Goal: Task Accomplishment & Management: Manage account settings

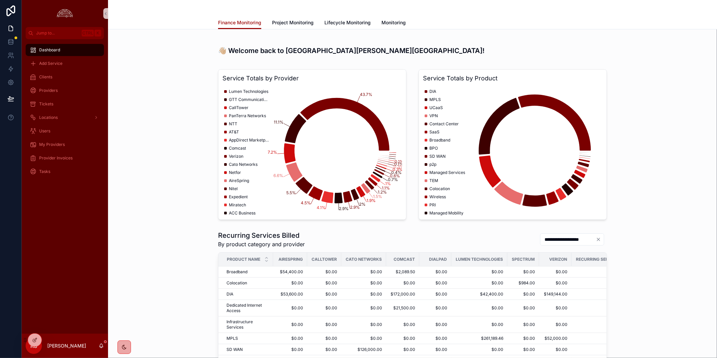
drag, startPoint x: 139, startPoint y: 168, endPoint x: 103, endPoint y: 138, distance: 47.1
click at [139, 168] on div "Service Totals by Provider 43.7% 11.1% 7.2% 6.6% 5.5% 4.5% 4.1% 2.9% 2.9% 2% 1.…" at bounding box center [412, 145] width 599 height 156
click at [46, 80] on div "Clients" at bounding box center [65, 77] width 70 height 11
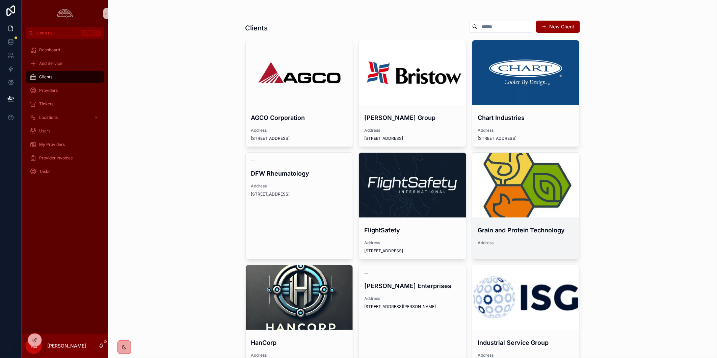
click at [542, 227] on h4 "Grain and Protein Technology" at bounding box center [526, 230] width 97 height 9
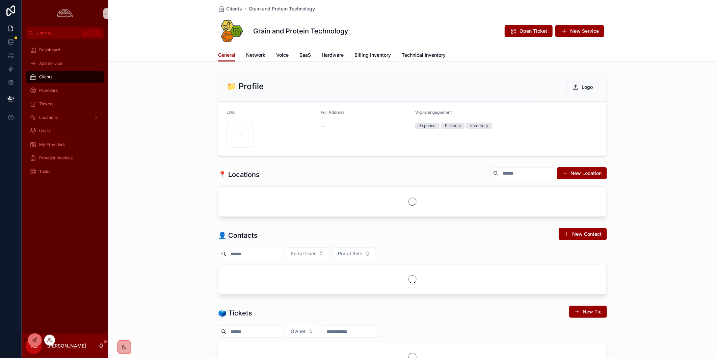
click at [36, 336] on div at bounding box center [35, 340] width 14 height 13
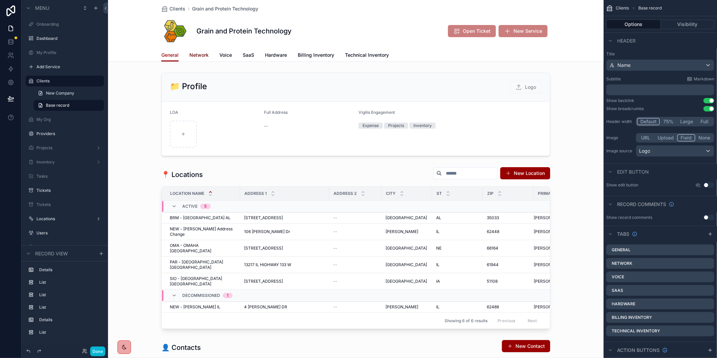
click at [193, 56] on span "Network" at bounding box center [198, 55] width 19 height 7
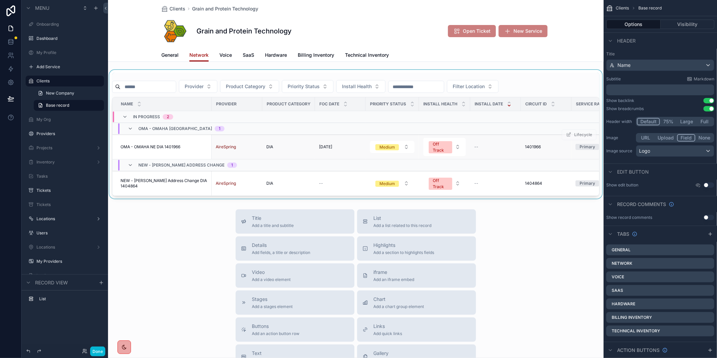
click at [151, 148] on span "OMA - OMAHA NE DIA 1401966" at bounding box center [151, 146] width 60 height 5
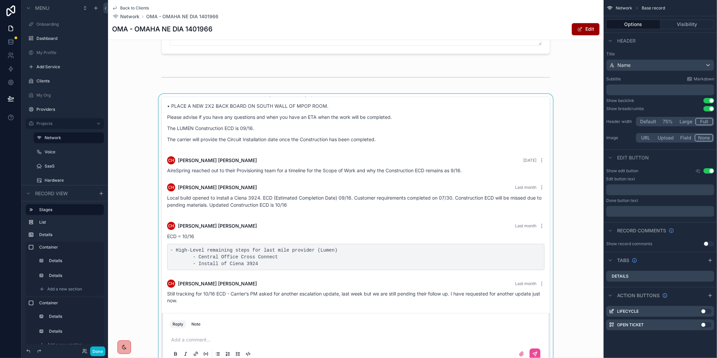
scroll to position [900, 0]
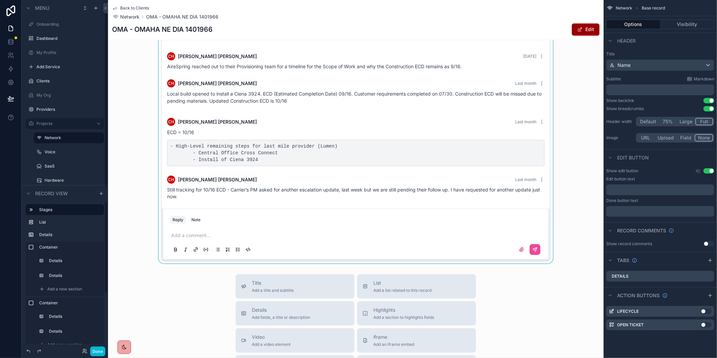
click at [190, 243] on div "scrollable content" at bounding box center [356, 127] width 496 height 274
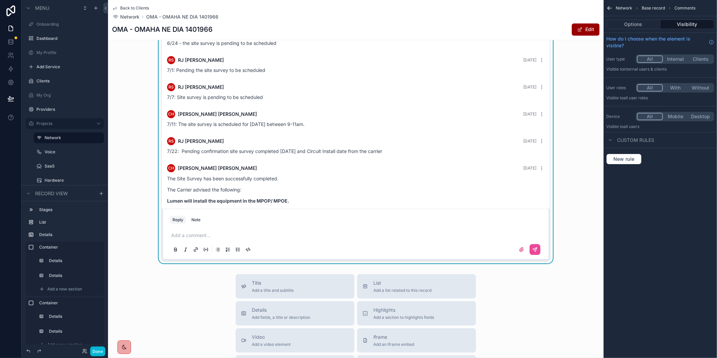
scroll to position [255, 0]
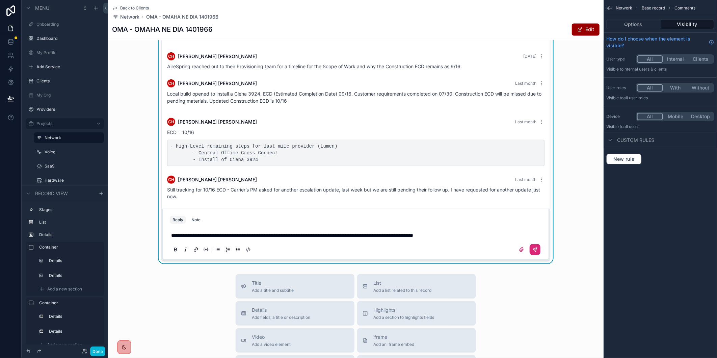
click at [530, 255] on button "scrollable content" at bounding box center [535, 249] width 11 height 11
click at [147, 6] on span "Back to Clients" at bounding box center [134, 7] width 29 height 5
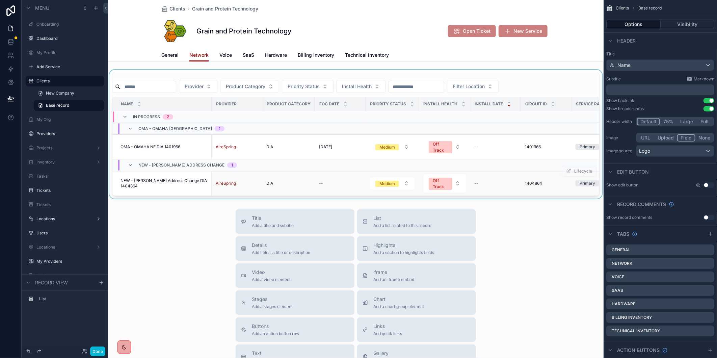
click at [157, 180] on span "NEW - [PERSON_NAME] Address Change DIA 1404864" at bounding box center [164, 183] width 87 height 11
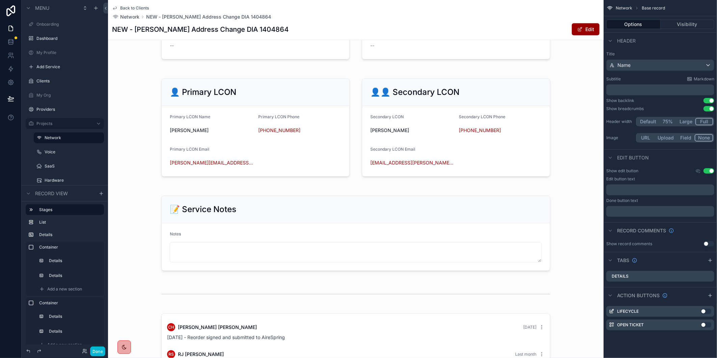
scroll to position [713, 0]
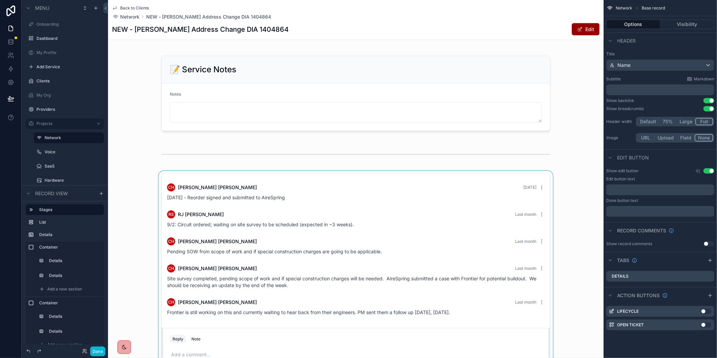
click at [569, 312] on div "scrollable content" at bounding box center [356, 277] width 496 height 212
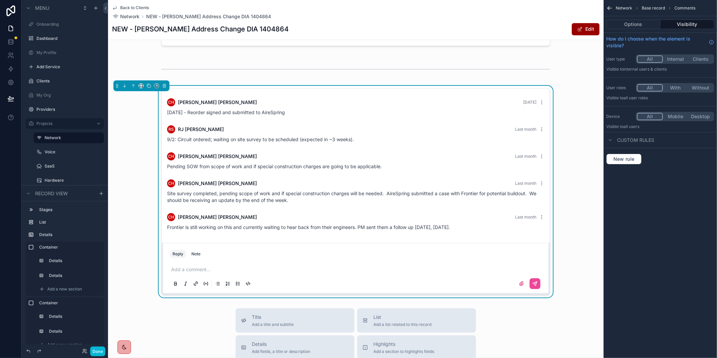
scroll to position [825, 0]
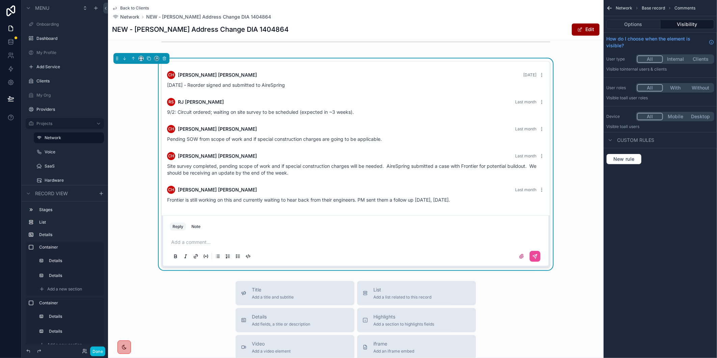
click at [208, 246] on p "scrollable content" at bounding box center [357, 242] width 372 height 7
click at [203, 245] on p "scrollable content" at bounding box center [357, 242] width 372 height 7
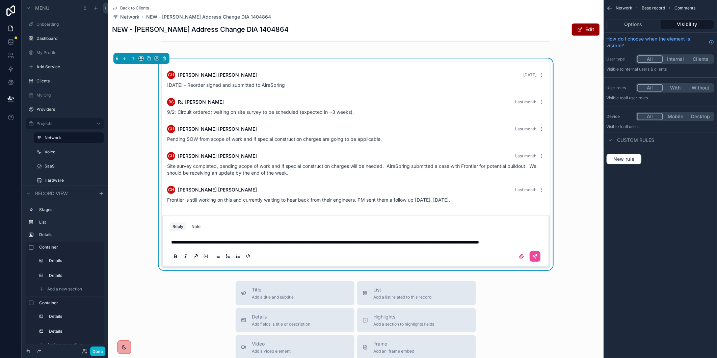
click at [213, 245] on span "**********" at bounding box center [325, 242] width 308 height 5
click at [534, 259] on icon "scrollable content" at bounding box center [535, 256] width 5 height 5
click at [591, 200] on div "**********" at bounding box center [356, 164] width 496 height 212
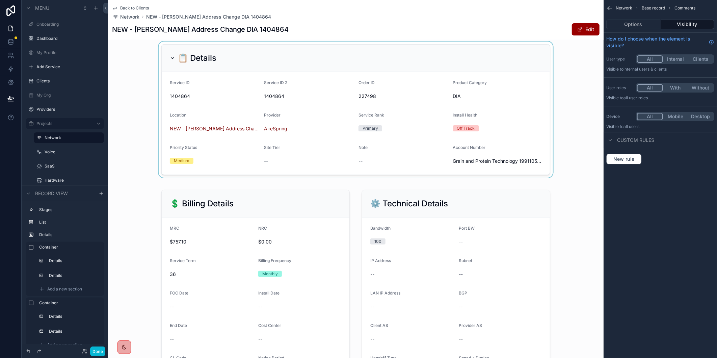
scroll to position [0, 0]
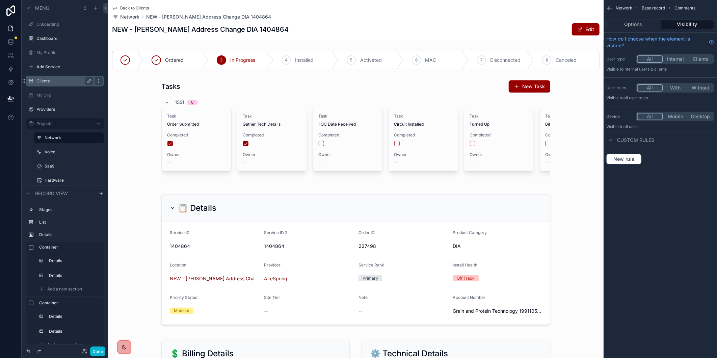
click at [61, 80] on label "Clients" at bounding box center [63, 80] width 54 height 5
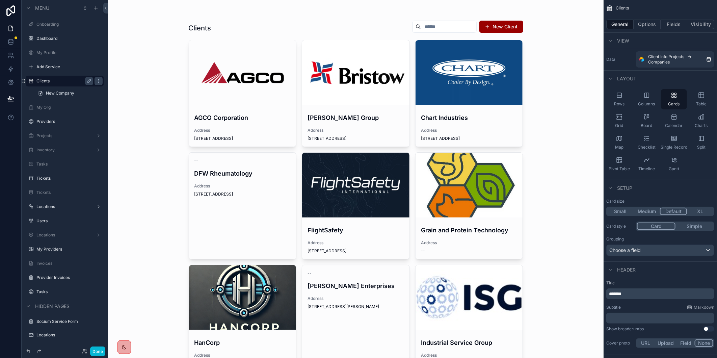
click at [440, 79] on div "scrollable content" at bounding box center [469, 72] width 107 height 65
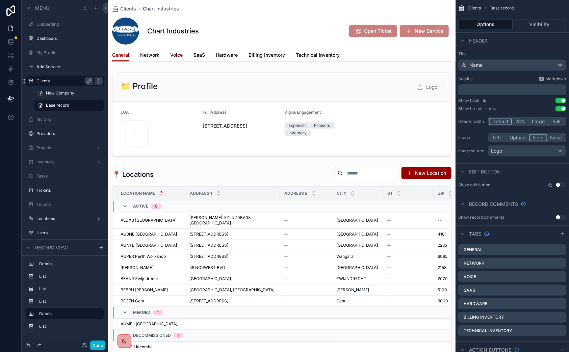
click at [183, 57] on span "Voice" at bounding box center [176, 55] width 12 height 7
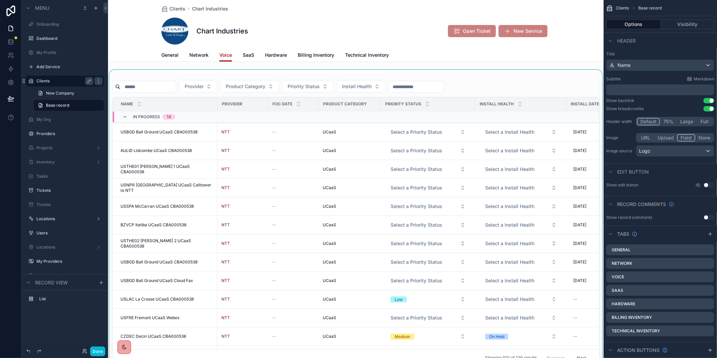
click at [162, 86] on div "scrollable content" at bounding box center [356, 219] width 496 height 299
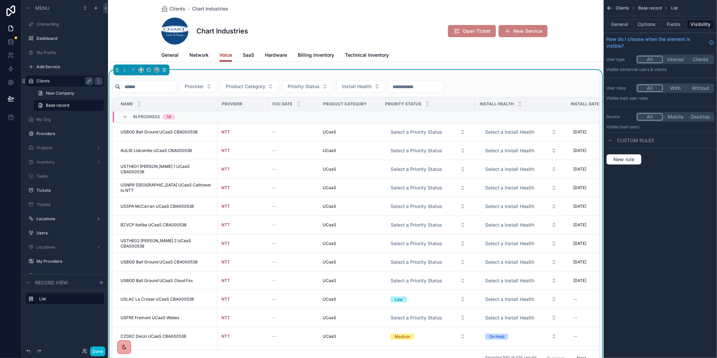
click at [162, 86] on input "scrollable content" at bounding box center [148, 86] width 55 height 9
paste input "******"
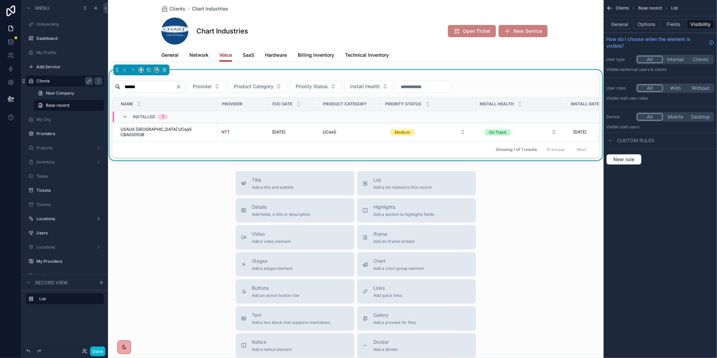
type input "******"
click at [177, 131] on span "USAUS [GEOGRAPHIC_DATA] UCaaS CBA000538" at bounding box center [167, 132] width 93 height 11
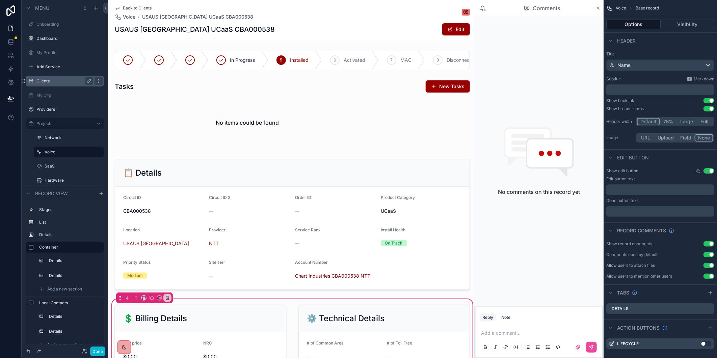
click at [598, 8] on icon "scrollable content" at bounding box center [598, 8] width 3 height 3
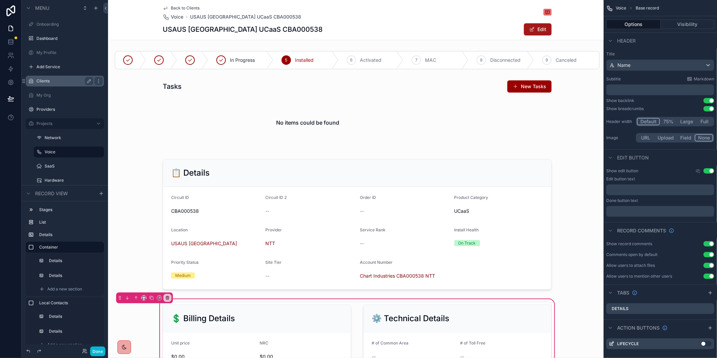
click at [536, 31] on button "Edit" at bounding box center [538, 29] width 28 height 12
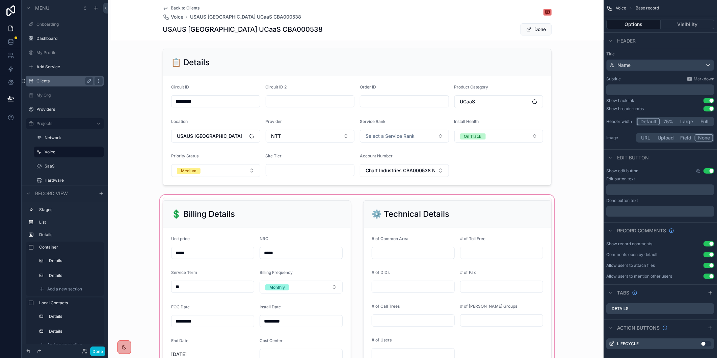
scroll to position [225, 0]
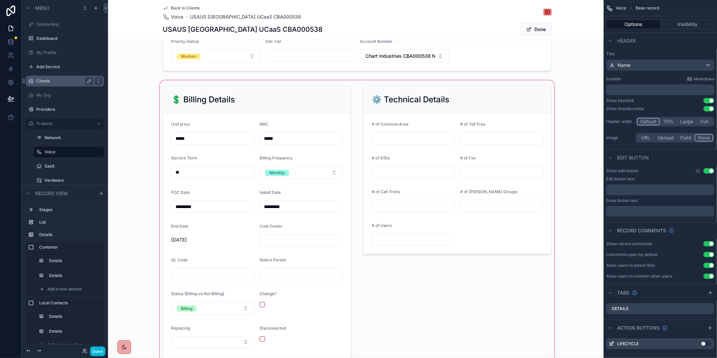
click at [433, 240] on div "scrollable content" at bounding box center [357, 238] width 493 height 318
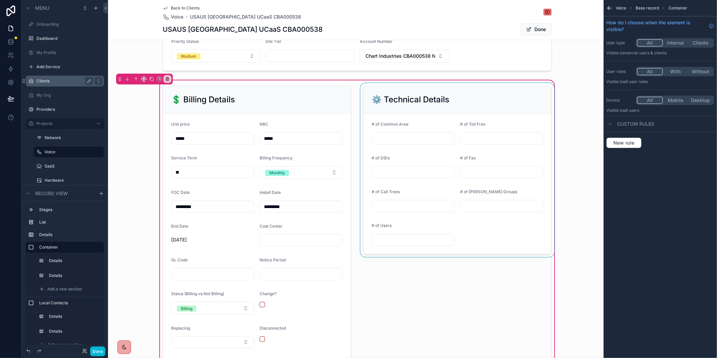
click at [394, 238] on div "scrollable content" at bounding box center [457, 238] width 197 height 310
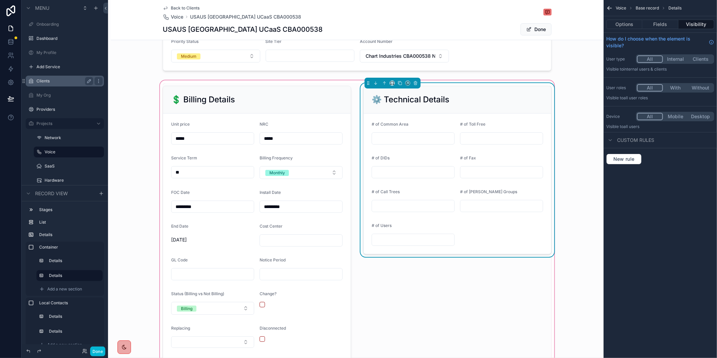
click at [383, 244] on input "scrollable content" at bounding box center [413, 239] width 82 height 9
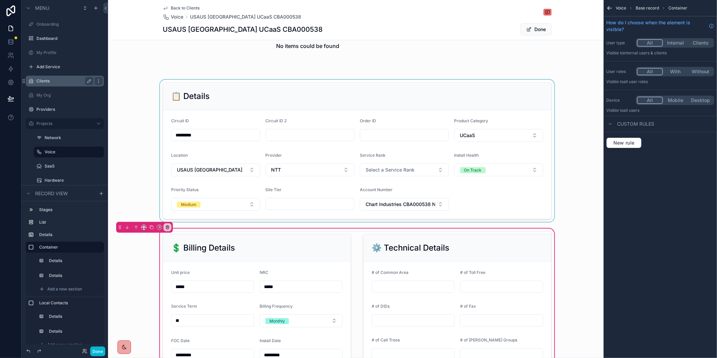
scroll to position [75, 0]
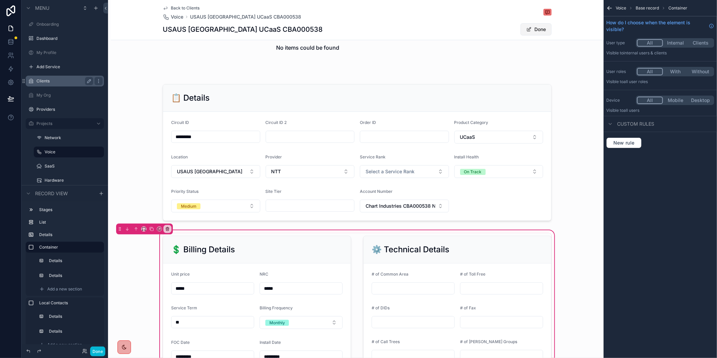
type input "**"
click at [538, 26] on button "Done" at bounding box center [536, 29] width 31 height 12
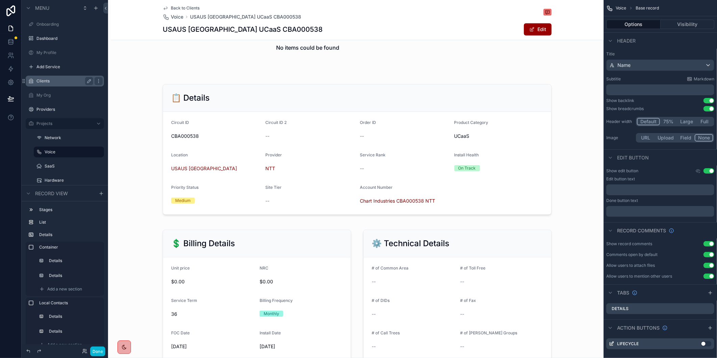
click at [193, 9] on span "Back to Clients" at bounding box center [185, 7] width 29 height 5
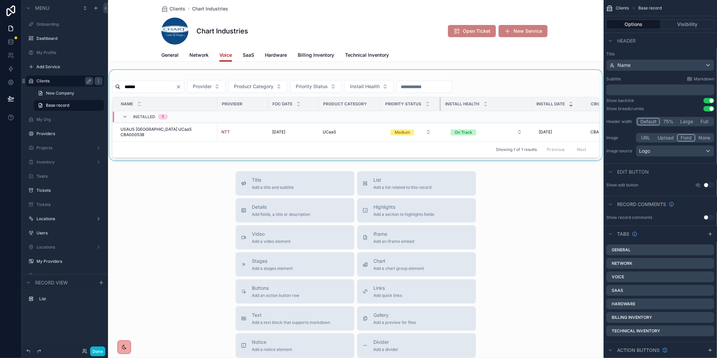
drag, startPoint x: 474, startPoint y: 104, endPoint x: 439, endPoint y: 112, distance: 35.4
click at [439, 112] on table "Name Provider FOC Date Product Category Priority Status Install Health Install …" at bounding box center [405, 119] width 586 height 44
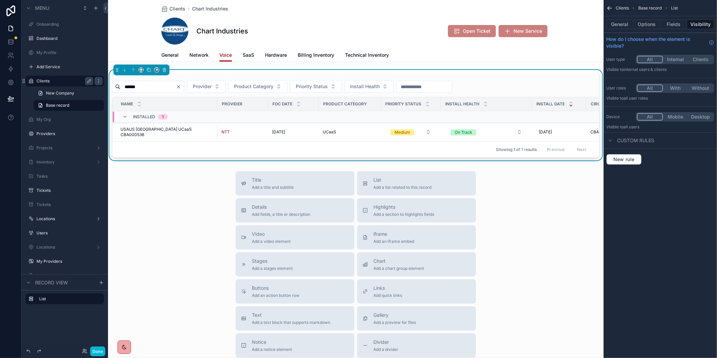
click at [533, 103] on div "Install Date" at bounding box center [560, 104] width 54 height 13
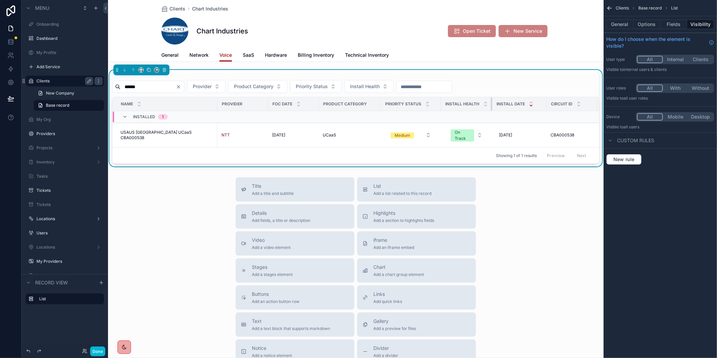
drag, startPoint x: 531, startPoint y: 101, endPoint x: 490, endPoint y: 104, distance: 40.9
click at [491, 104] on div "scrollable content" at bounding box center [492, 104] width 3 height 14
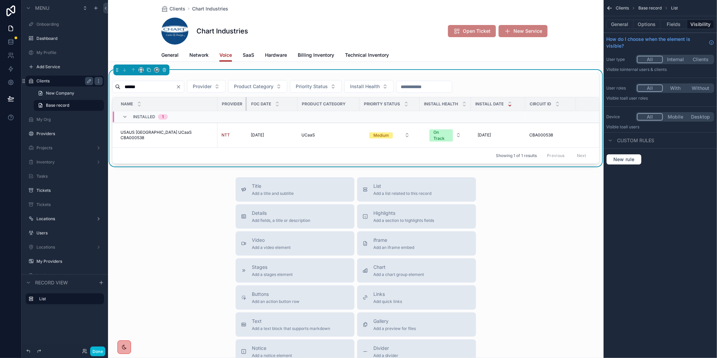
drag, startPoint x: 267, startPoint y: 105, endPoint x: 235, endPoint y: 101, distance: 32.3
click at [235, 101] on th "Provider" at bounding box center [232, 104] width 29 height 14
drag, startPoint x: 534, startPoint y: 161, endPoint x: 550, endPoint y: 163, distance: 15.6
click at [550, 163] on div "Name Provider FOC Date Product Category Priority Status Install Health Install …" at bounding box center [355, 130] width 487 height 66
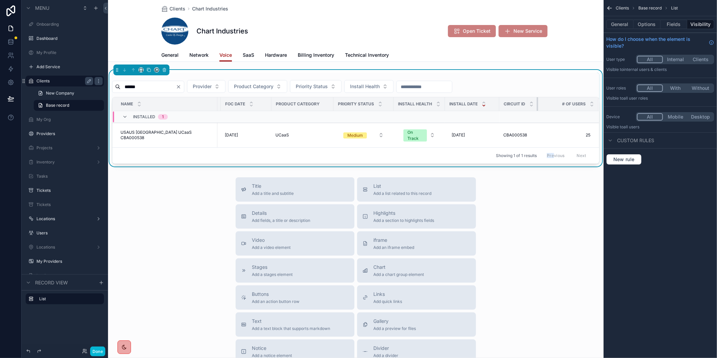
scroll to position [0, 30]
drag, startPoint x: 531, startPoint y: 103, endPoint x: 498, endPoint y: 106, distance: 33.9
click at [500, 106] on th "Circuit ID" at bounding box center [519, 104] width 39 height 14
drag, startPoint x: 218, startPoint y: 101, endPoint x: 184, endPoint y: 98, distance: 33.2
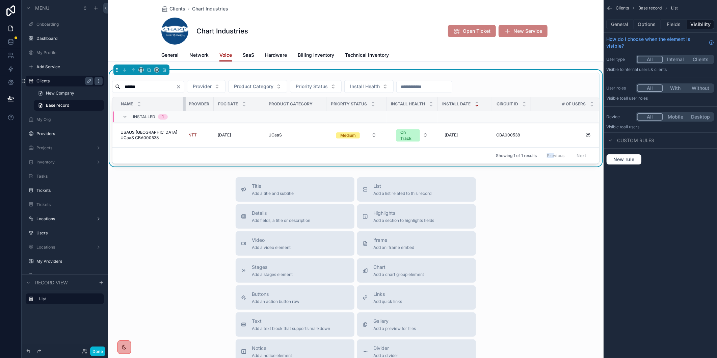
click at [184, 98] on div "scrollable content" at bounding box center [184, 104] width 3 height 14
click at [530, 76] on div "****** Provider Product Category Priority Status Install Health Name Provider F…" at bounding box center [356, 118] width 488 height 91
click at [158, 87] on input "******" at bounding box center [148, 86] width 55 height 9
paste input "******"
type input "**********"
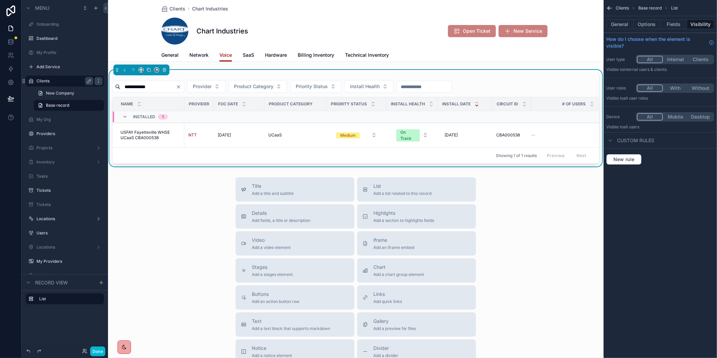
click at [298, 162] on div "Showing 1 of 1 results Previous Next" at bounding box center [355, 155] width 487 height 16
click at [162, 137] on span "USFAY Fayetteville WHSE UCaaS CBA000538" at bounding box center [151, 135] width 60 height 11
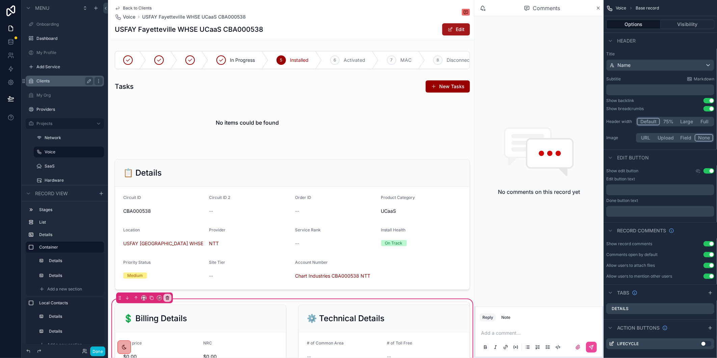
click at [453, 29] on button "Edit" at bounding box center [456, 29] width 28 height 12
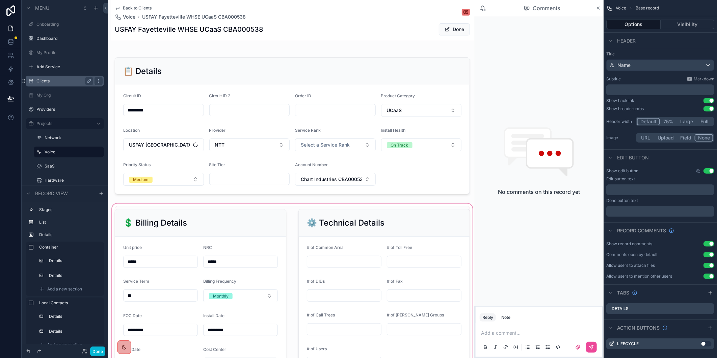
scroll to position [187, 0]
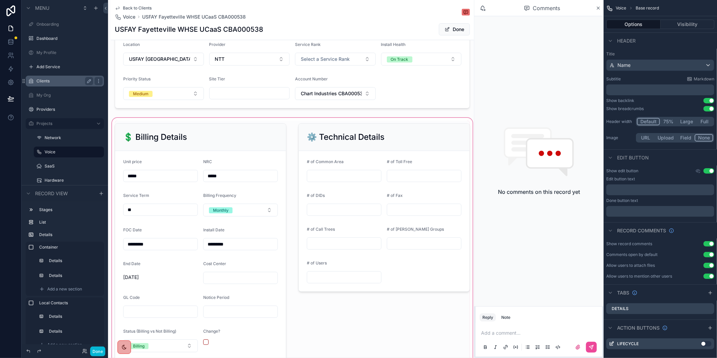
click at [321, 282] on div "scrollable content" at bounding box center [292, 276] width 363 height 318
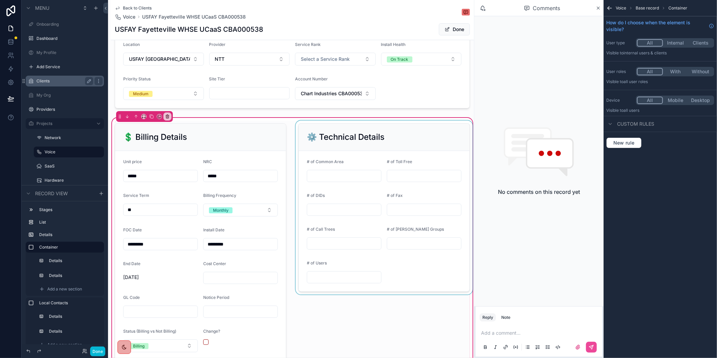
click at [314, 280] on div "scrollable content" at bounding box center [385, 276] width 180 height 310
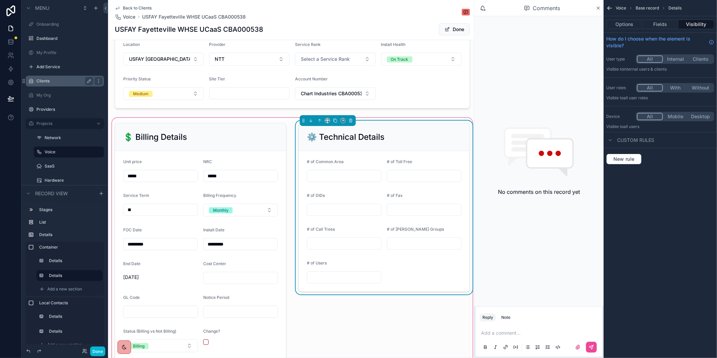
click at [314, 282] on input "scrollable content" at bounding box center [344, 277] width 74 height 9
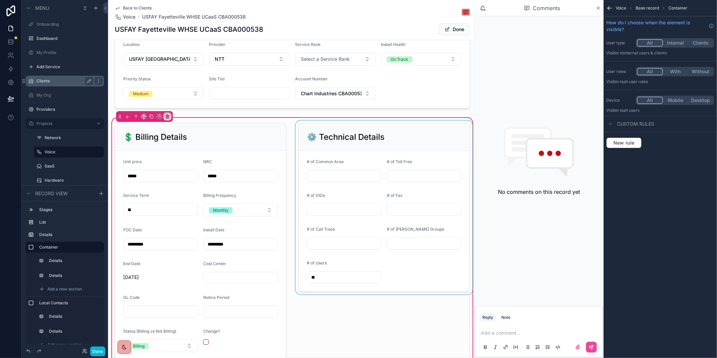
type input "**"
click at [364, 314] on div "scrollable content" at bounding box center [385, 276] width 180 height 310
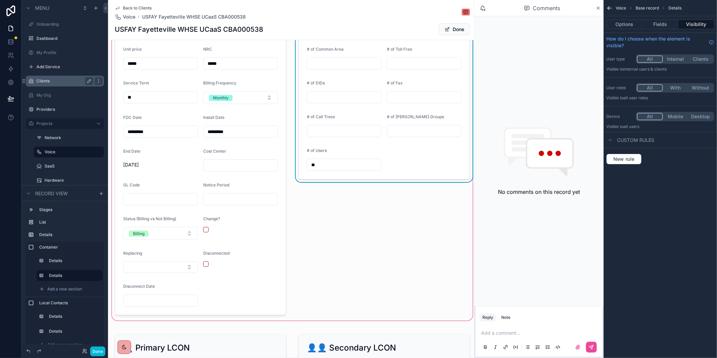
scroll to position [112, 0]
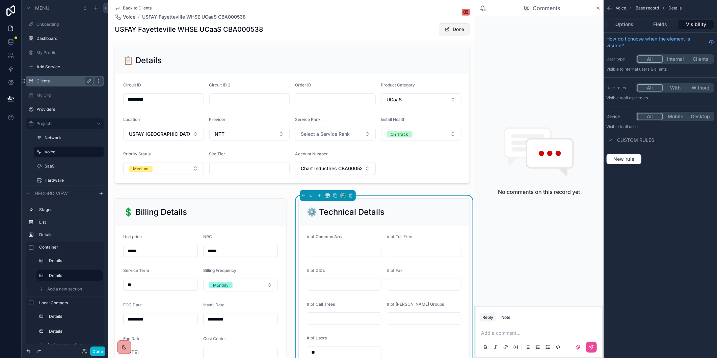
click at [441, 25] on button "Done" at bounding box center [454, 29] width 31 height 12
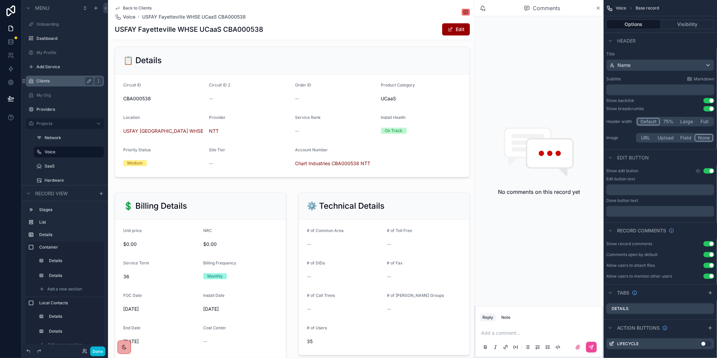
click at [127, 6] on span "Back to Clients" at bounding box center [137, 7] width 29 height 5
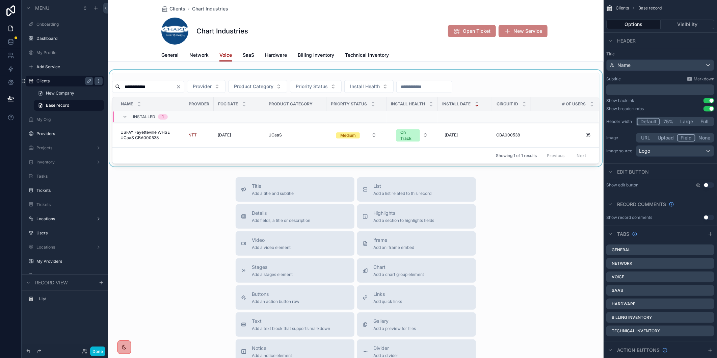
click at [149, 85] on div "scrollable content" at bounding box center [356, 118] width 496 height 97
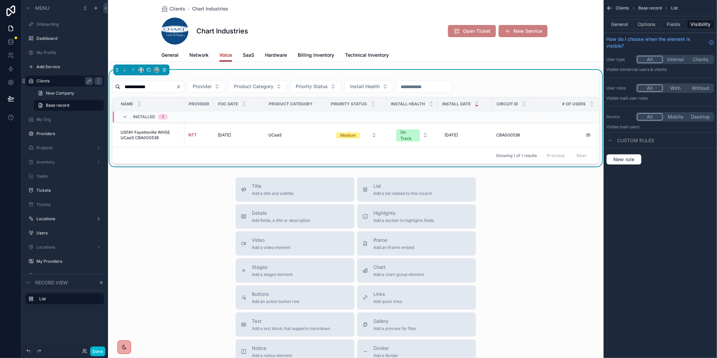
click at [150, 84] on input "**********" at bounding box center [148, 86] width 55 height 9
paste input "scrollable content"
type input "*****"
click at [146, 133] on span "[PERSON_NAME] UCaaS CBA000538" at bounding box center [151, 135] width 60 height 11
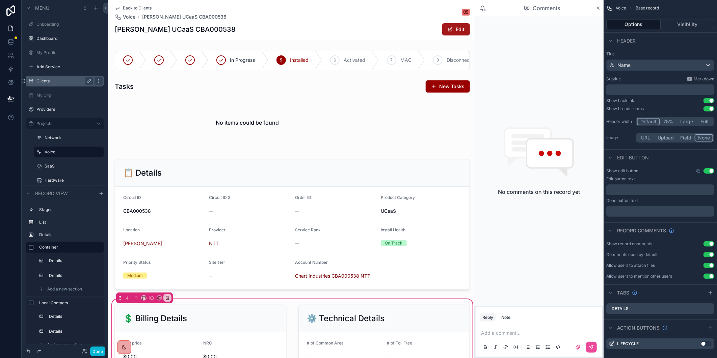
click at [446, 32] on button "Edit" at bounding box center [456, 29] width 28 height 12
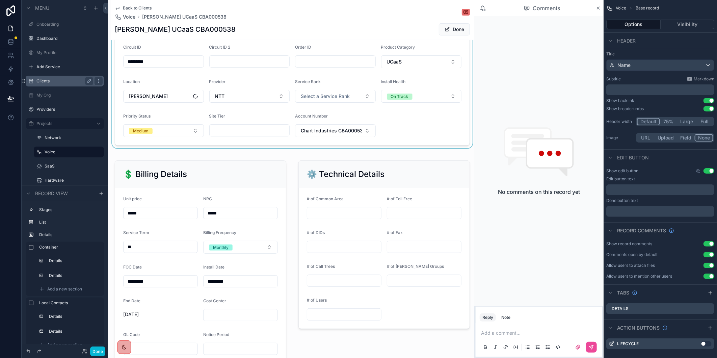
scroll to position [187, 0]
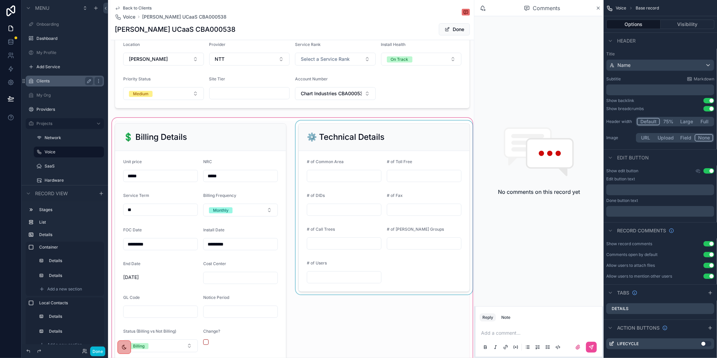
click at [333, 280] on div "scrollable content" at bounding box center [292, 276] width 363 height 318
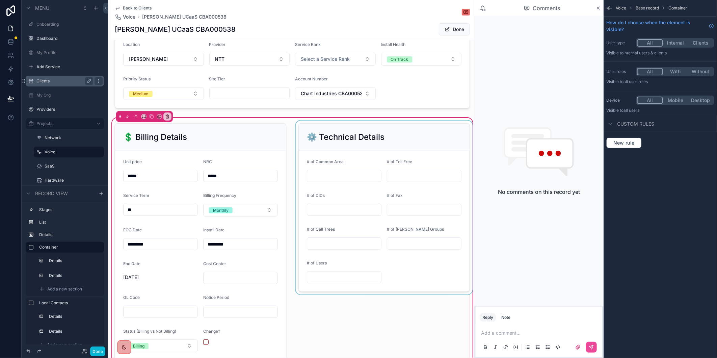
click at [318, 284] on div "scrollable content" at bounding box center [385, 276] width 180 height 310
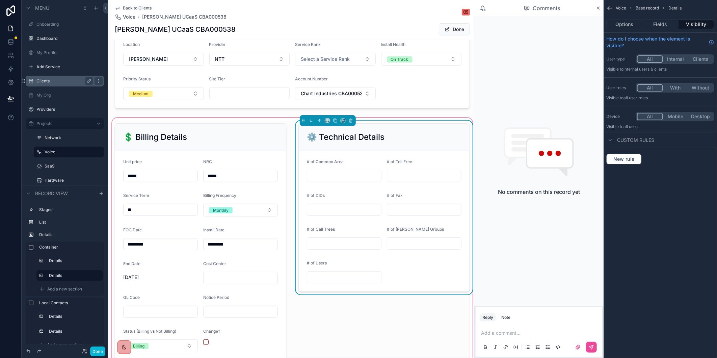
click at [317, 282] on input "scrollable content" at bounding box center [344, 277] width 74 height 9
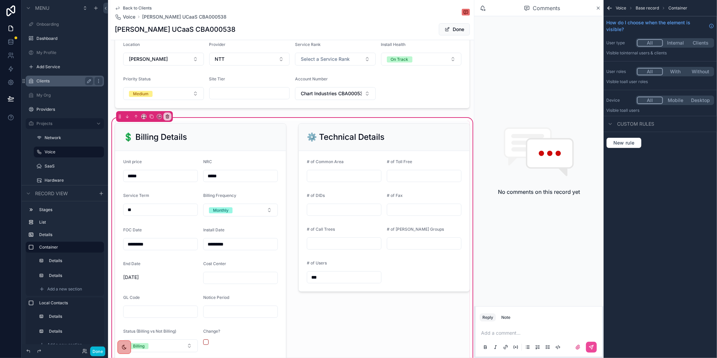
type input "***"
click at [444, 28] on button "Done" at bounding box center [454, 29] width 31 height 12
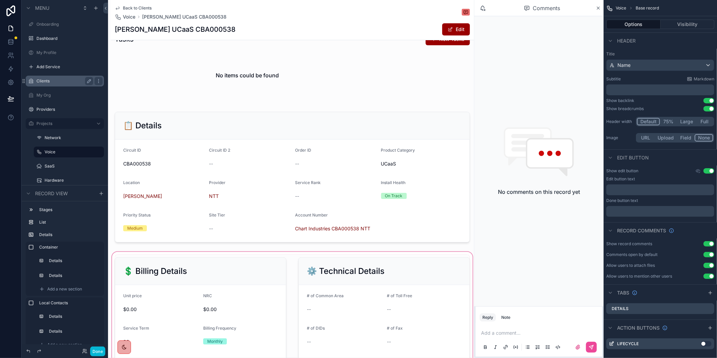
scroll to position [0, 0]
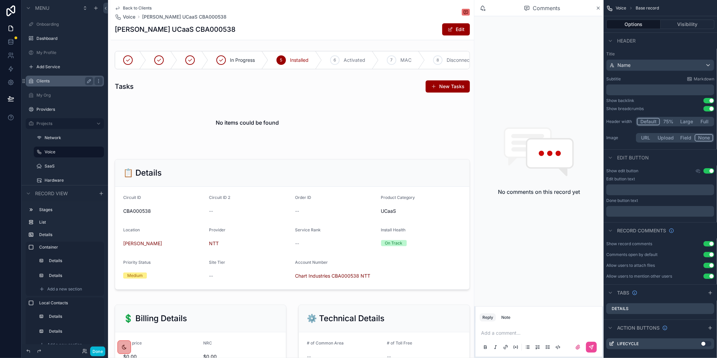
click at [141, 5] on span "Back to Clients" at bounding box center [137, 7] width 29 height 5
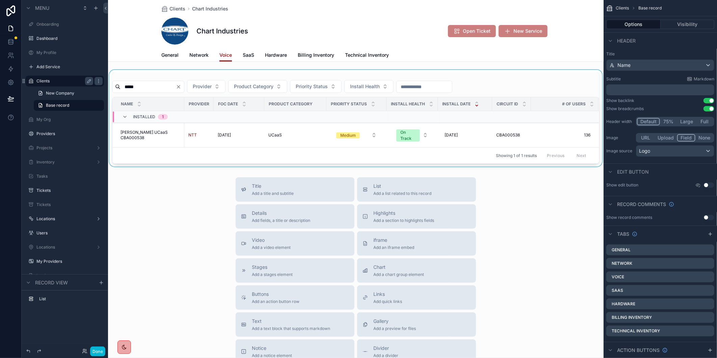
click at [144, 90] on div "scrollable content" at bounding box center [356, 118] width 496 height 97
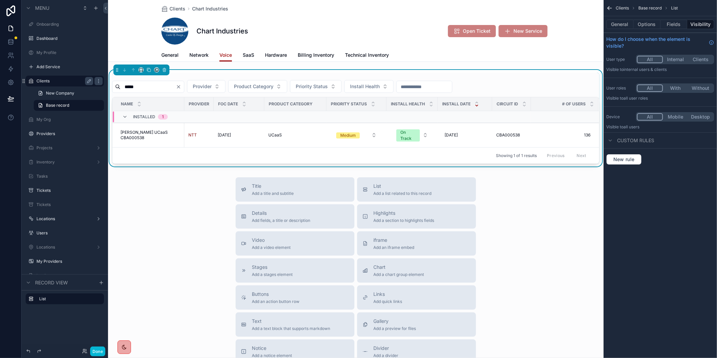
click at [134, 88] on input "*****" at bounding box center [148, 86] width 55 height 9
click at [134, 87] on input "*****" at bounding box center [148, 86] width 55 height 9
click at [166, 89] on input "*****" at bounding box center [148, 86] width 55 height 9
paste input "scrollable content"
type input "****"
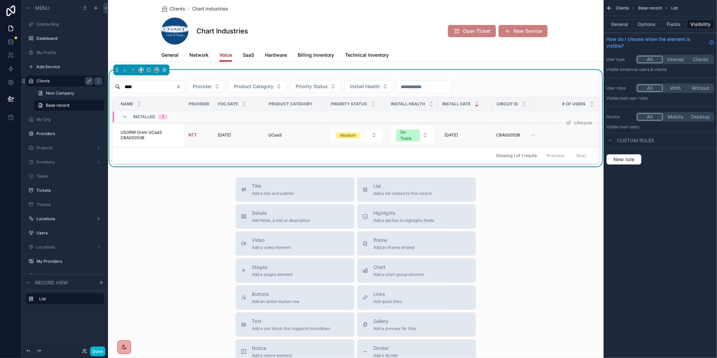
click at [143, 136] on span "USORM Orem UCaaS CBA000538" at bounding box center [151, 135] width 60 height 11
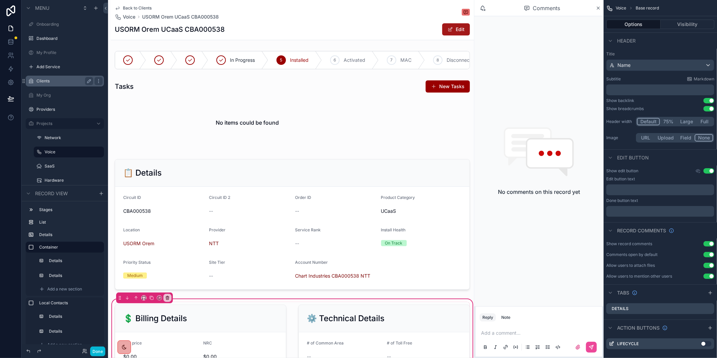
click at [448, 29] on span "scrollable content" at bounding box center [450, 29] width 5 height 5
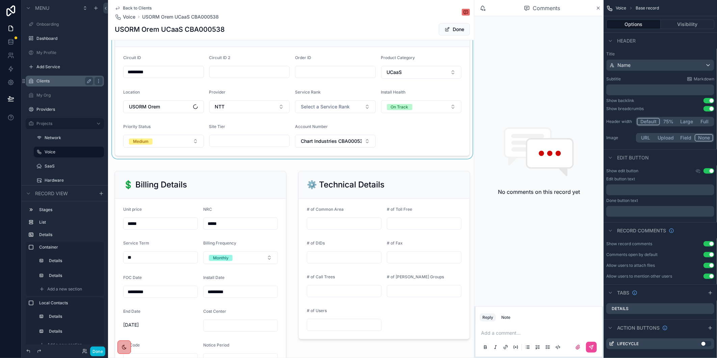
scroll to position [225, 0]
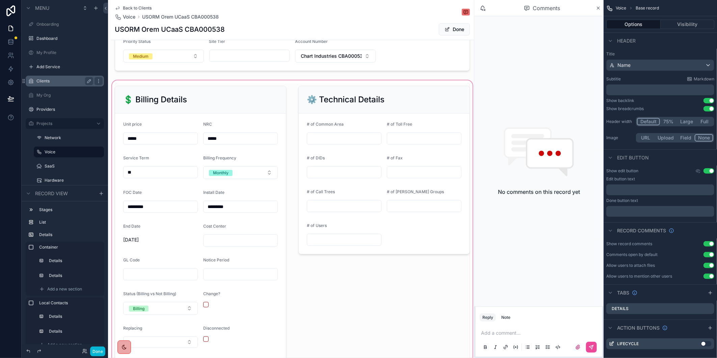
click at [333, 244] on div "scrollable content" at bounding box center [292, 238] width 363 height 318
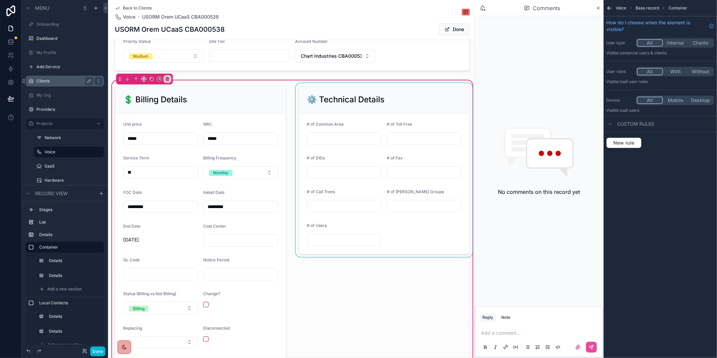
click at [330, 247] on div "scrollable content" at bounding box center [385, 238] width 180 height 310
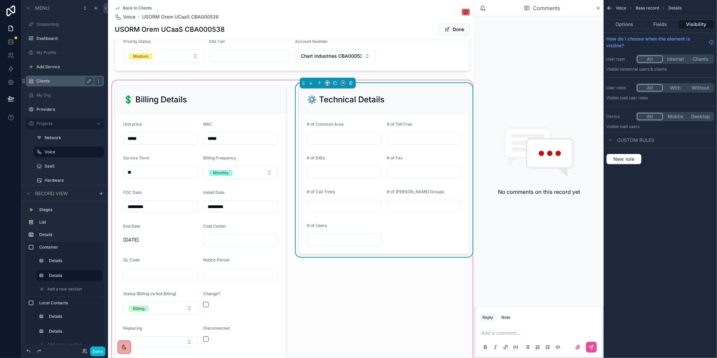
click at [326, 245] on input "scrollable content" at bounding box center [344, 239] width 74 height 9
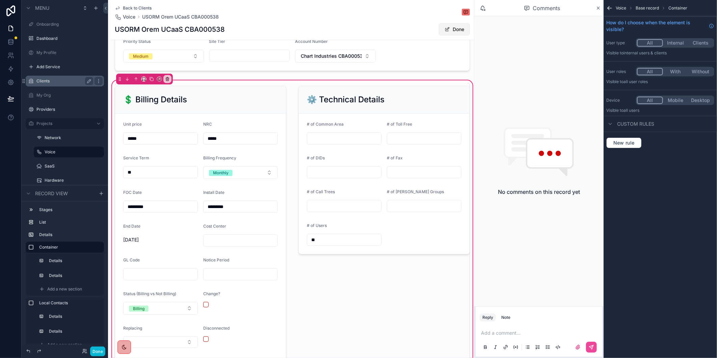
type input "**"
click at [453, 28] on button "Done" at bounding box center [454, 29] width 31 height 12
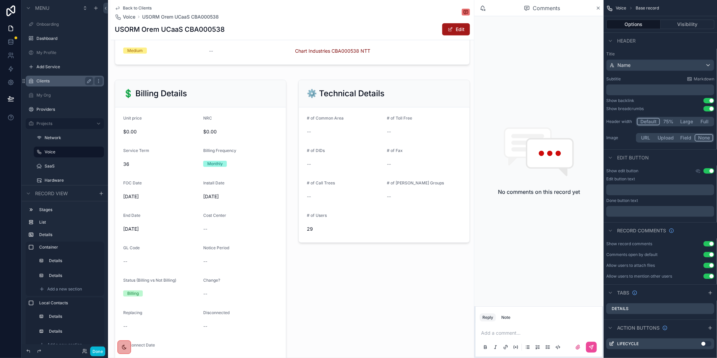
scroll to position [223, 0]
